Goal: Consume media (video, audio)

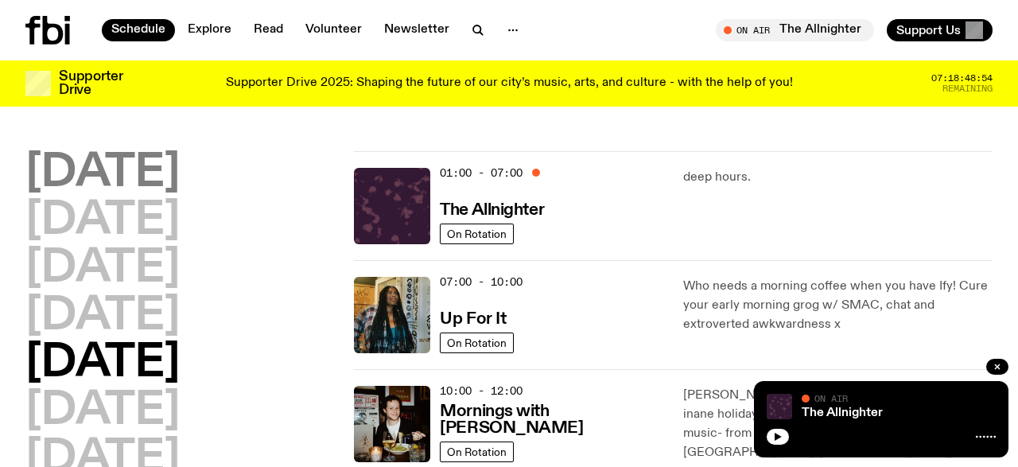
click at [142, 169] on h2 "[DATE]" at bounding box center [102, 173] width 154 height 45
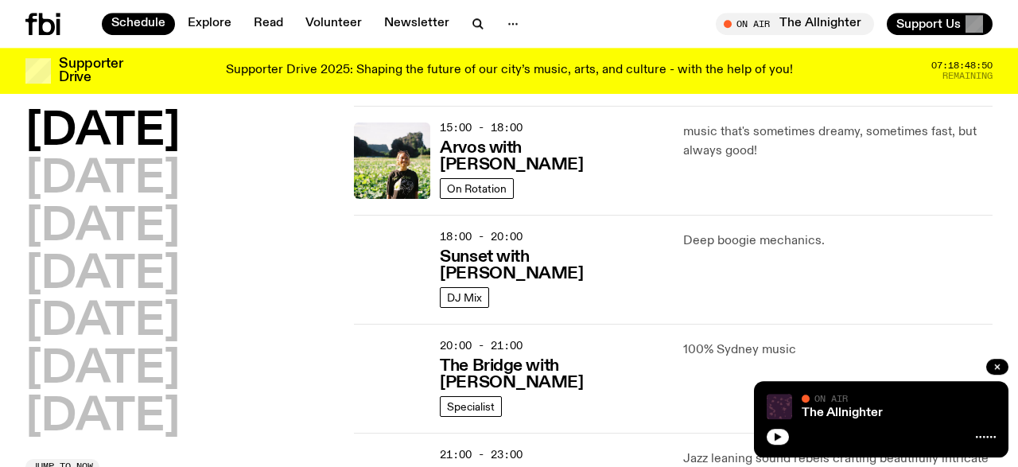
scroll to position [588, 0]
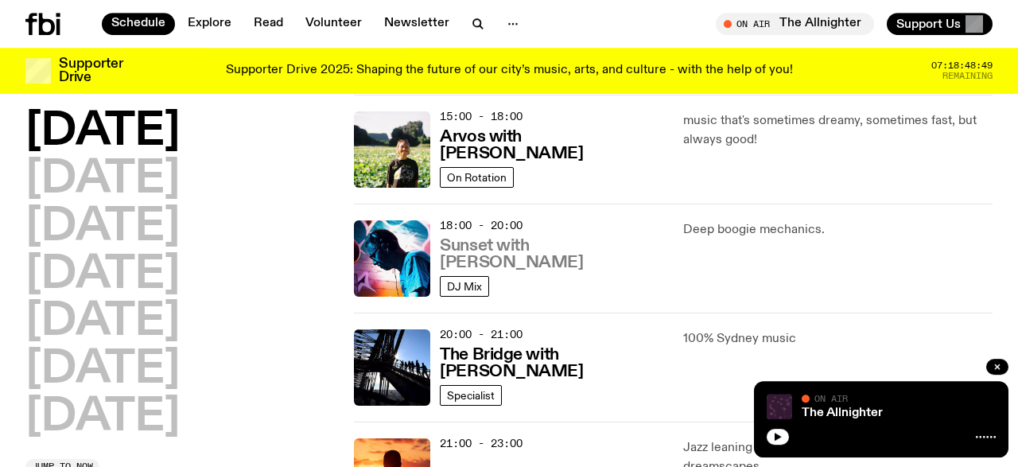
click at [557, 262] on h3 "Sunset with [PERSON_NAME]" at bounding box center [551, 254] width 223 height 33
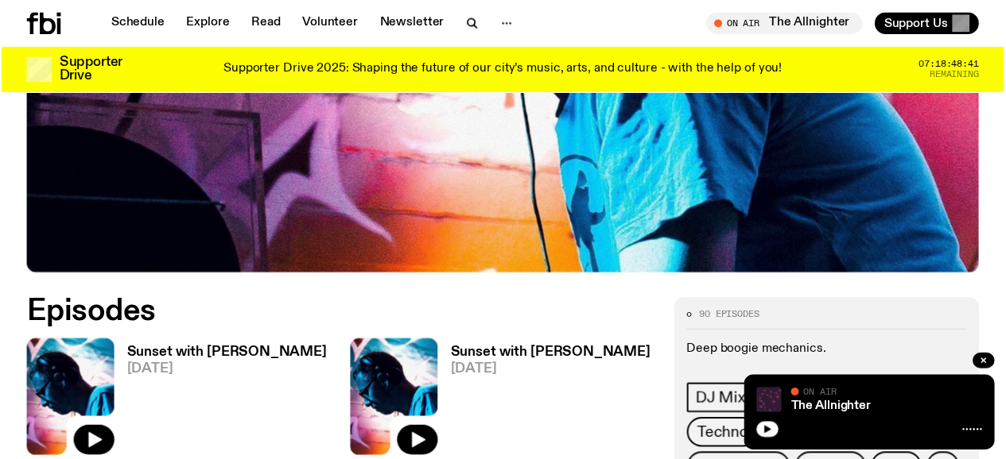
scroll to position [583, 0]
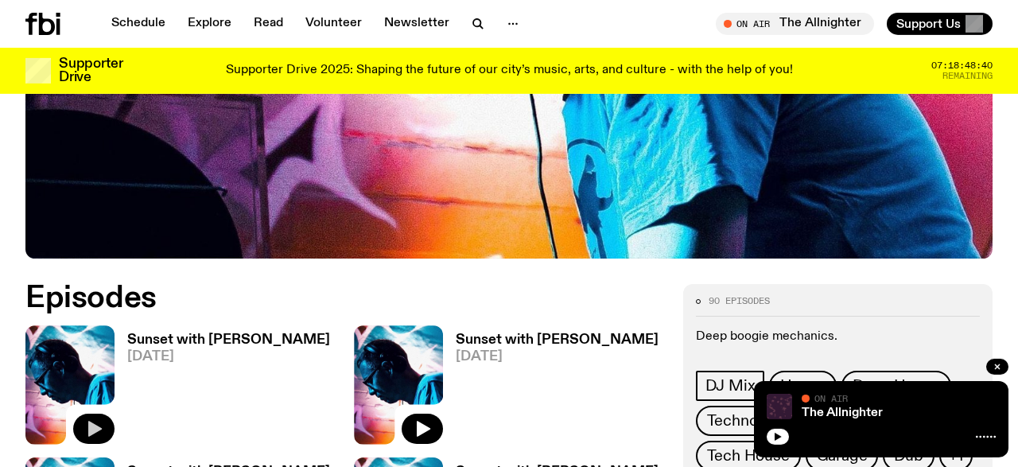
click at [95, 419] on icon "button" at bounding box center [93, 428] width 19 height 19
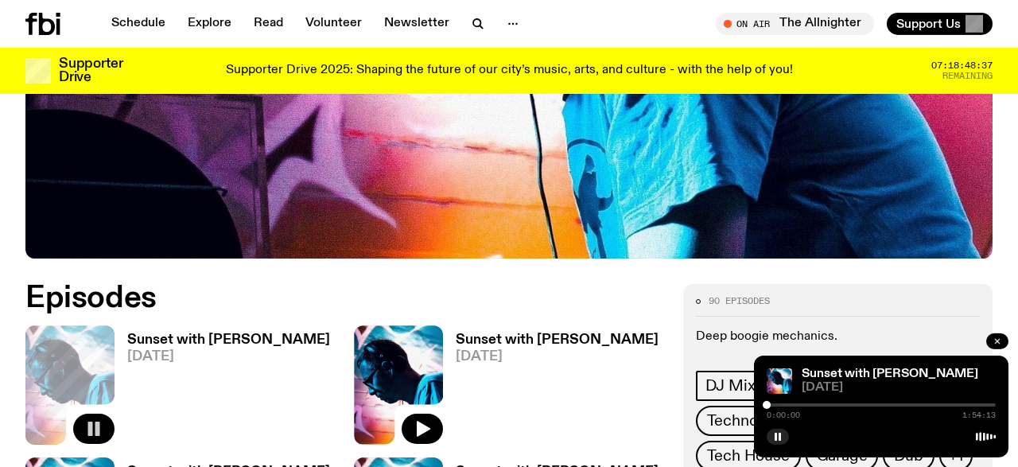
click at [993, 340] on icon "button" at bounding box center [997, 341] width 10 height 10
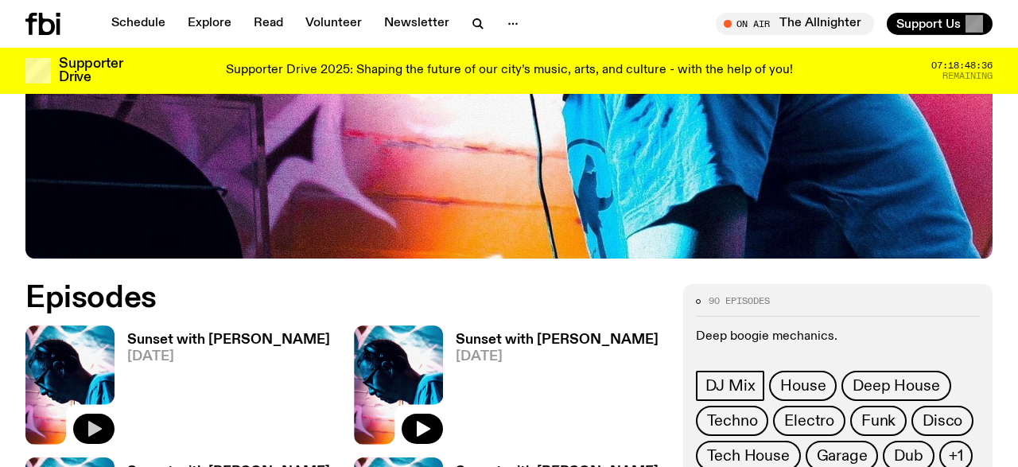
click at [97, 421] on icon "button" at bounding box center [95, 429] width 14 height 16
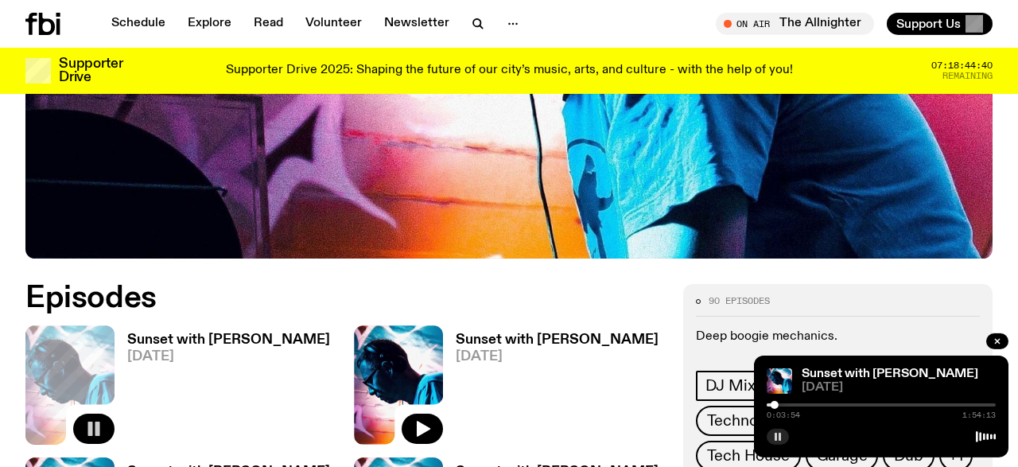
click at [785, 434] on button "button" at bounding box center [777, 436] width 22 height 16
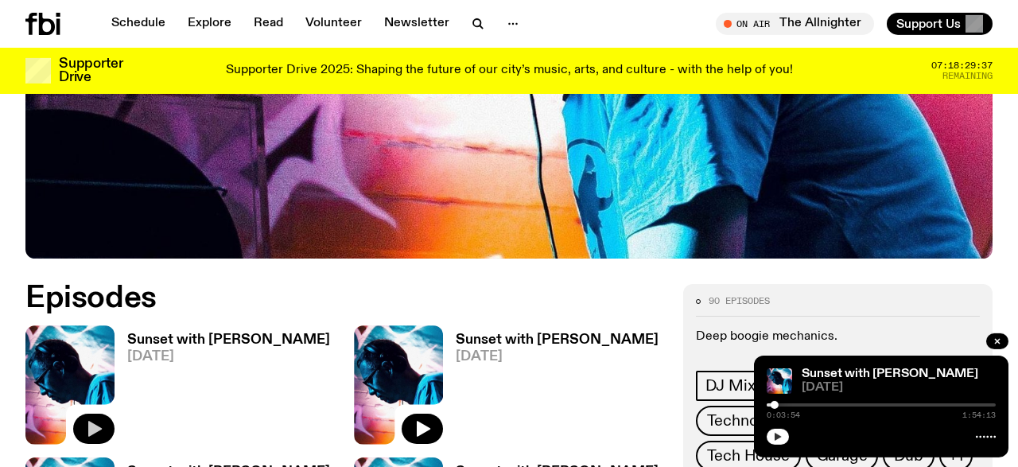
click at [780, 433] on icon "button" at bounding box center [778, 437] width 10 height 10
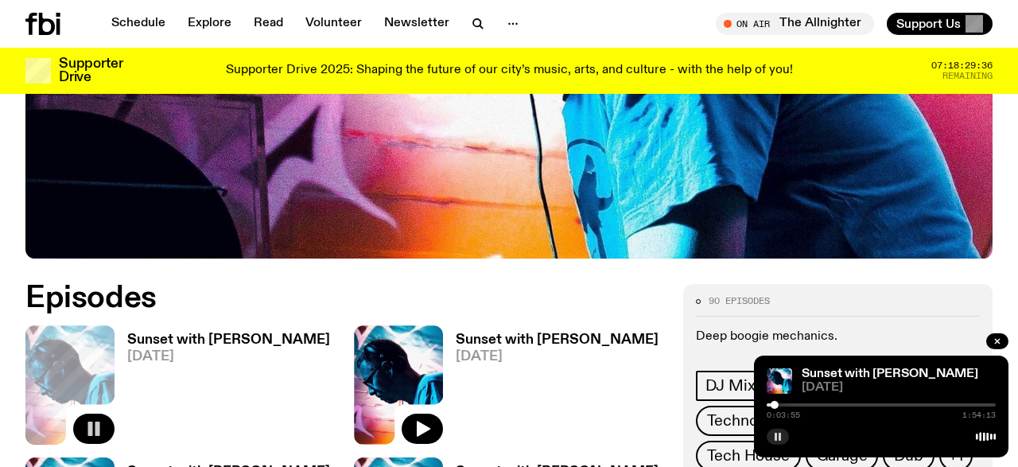
click at [773, 404] on div at bounding box center [774, 405] width 8 height 8
click at [822, 401] on div at bounding box center [822, 405] width 8 height 8
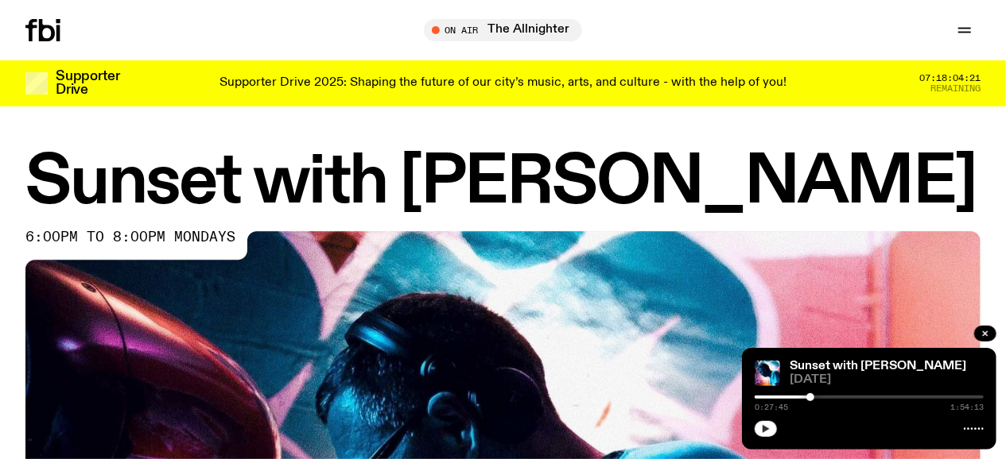
click at [762, 431] on icon "button" at bounding box center [766, 429] width 10 height 10
